Goal: Navigation & Orientation: Find specific page/section

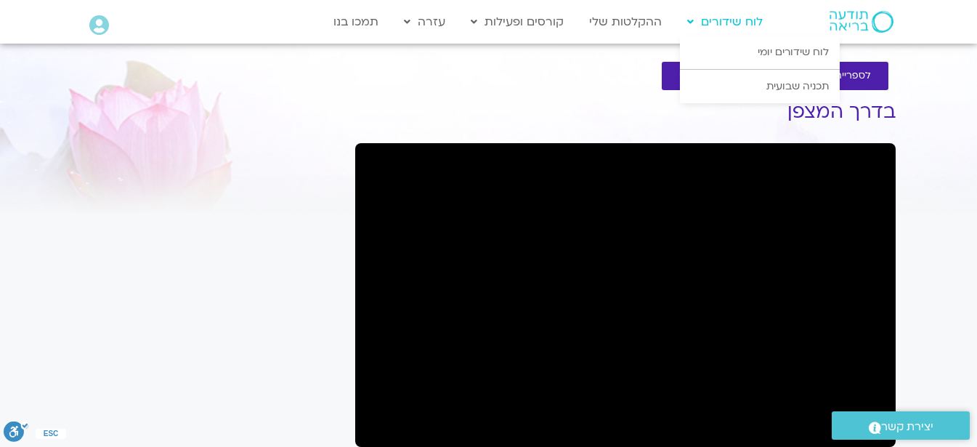
click at [731, 25] on link "לוח שידורים" at bounding box center [725, 22] width 90 height 28
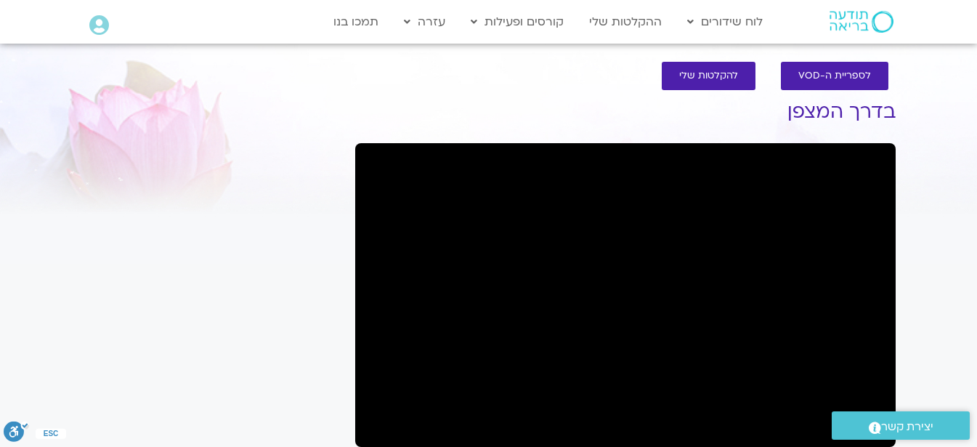
click at [102, 31] on icon at bounding box center [99, 25] width 20 height 20
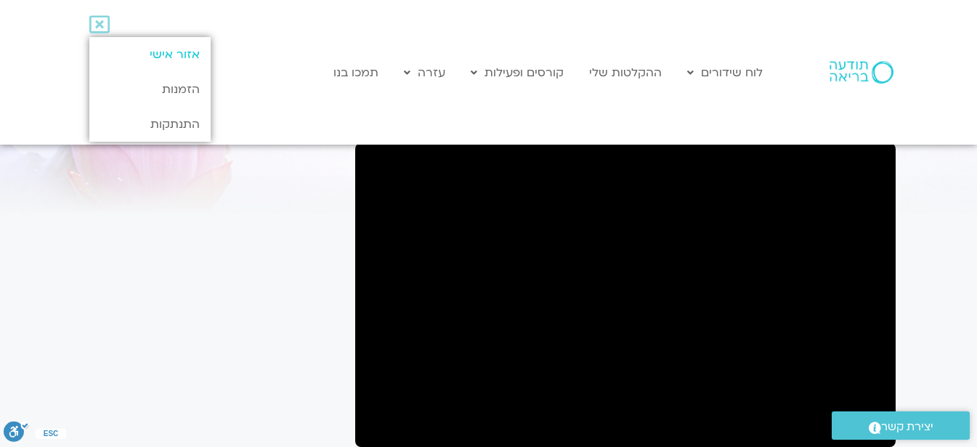
click at [147, 52] on link "אזור אישי" at bounding box center [149, 54] width 121 height 35
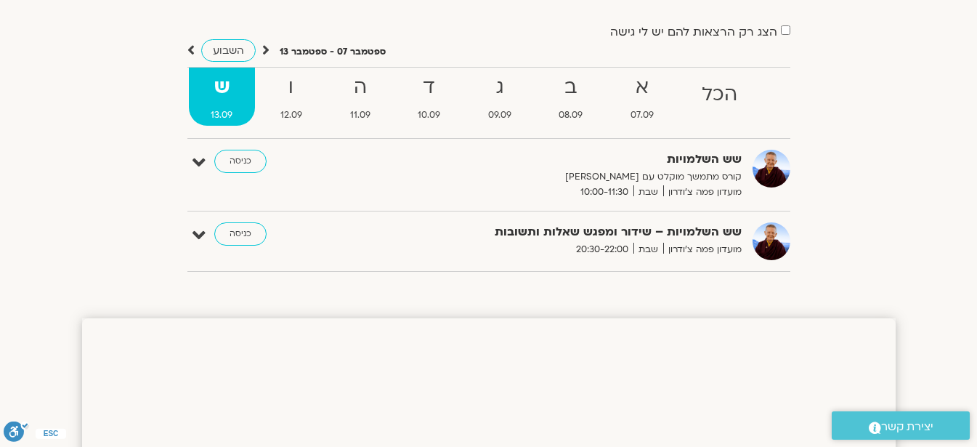
scroll to position [92, 0]
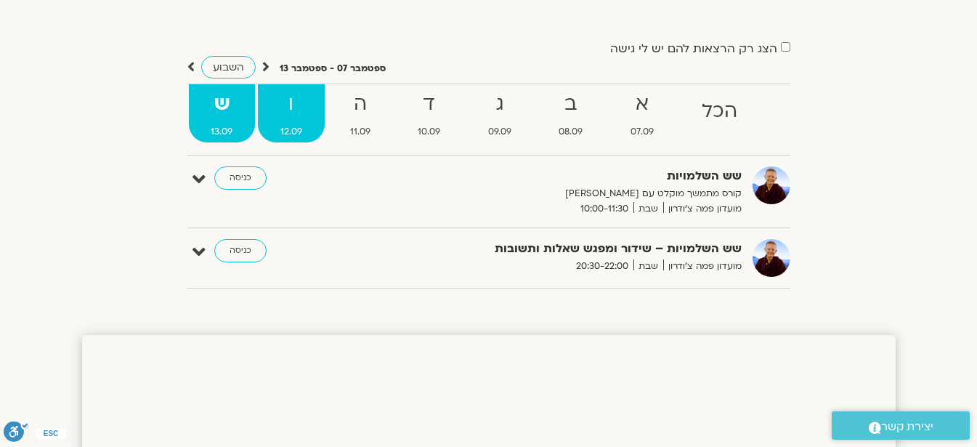
click at [289, 113] on strong "ו" at bounding box center [291, 104] width 67 height 33
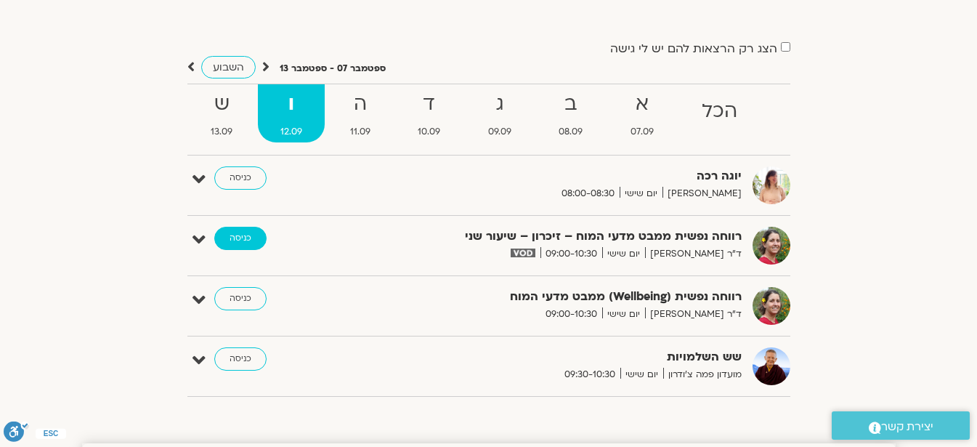
click at [248, 240] on link "כניסה" at bounding box center [240, 238] width 52 height 23
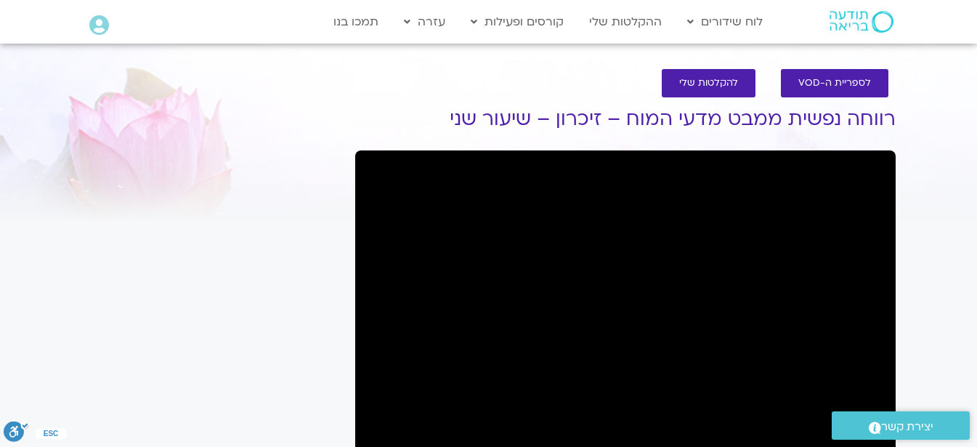
scroll to position [7, 0]
